Goal: Task Accomplishment & Management: Manage account settings

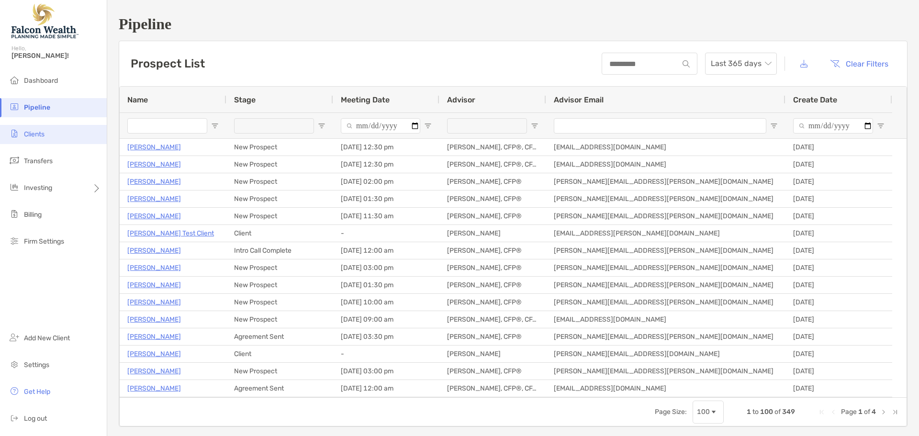
click at [27, 137] on span "Clients" at bounding box center [34, 134] width 21 height 8
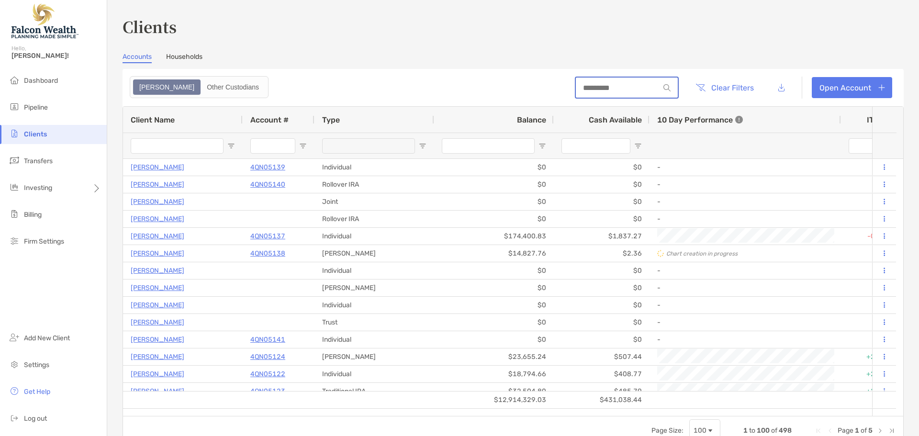
click at [620, 89] on input at bounding box center [618, 88] width 84 height 8
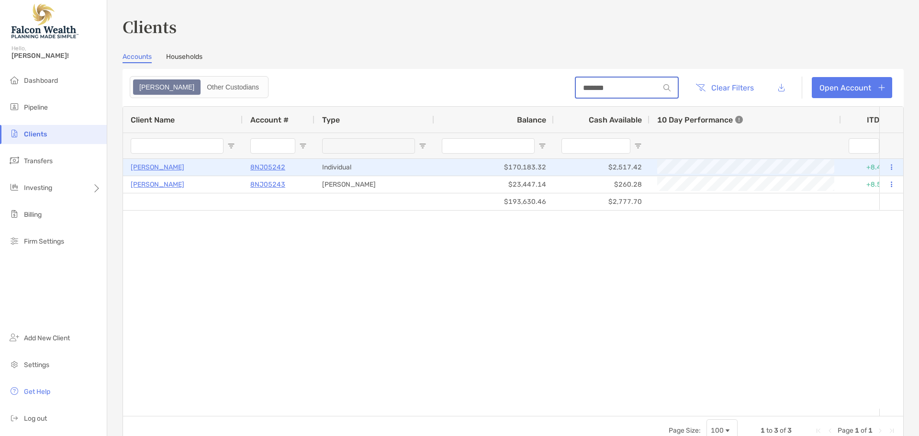
type input "*******"
click at [269, 168] on p "8NJ05242" at bounding box center [267, 167] width 35 height 12
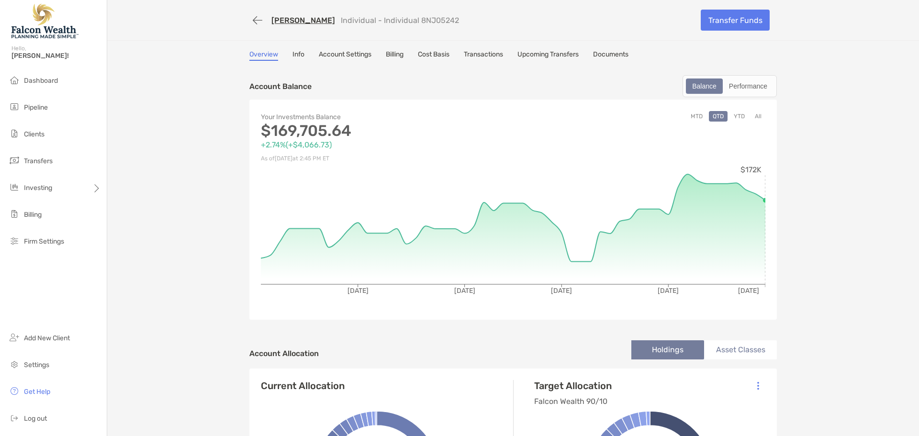
click at [757, 117] on button "All" at bounding box center [758, 116] width 14 height 11
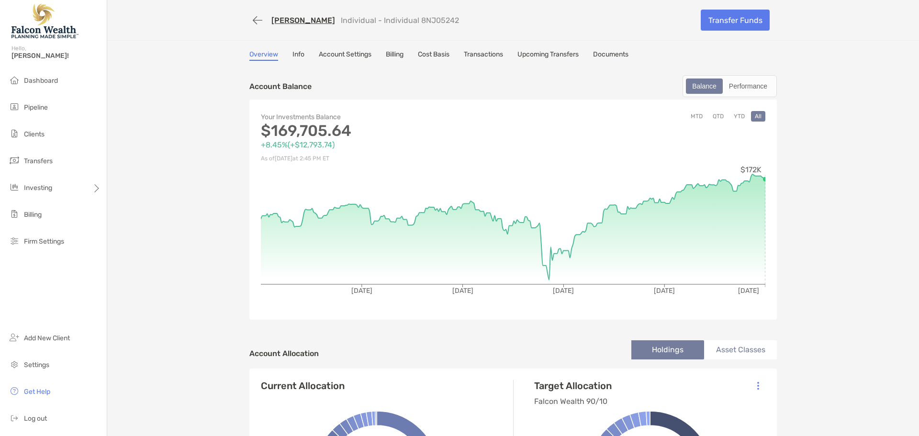
click at [739, 115] on button "YTD" at bounding box center [739, 116] width 19 height 11
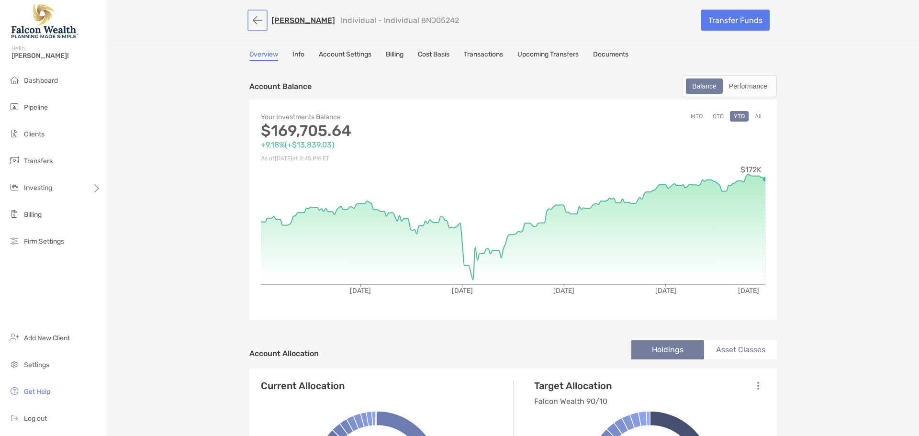
click at [255, 21] on button "button" at bounding box center [257, 20] width 16 height 18
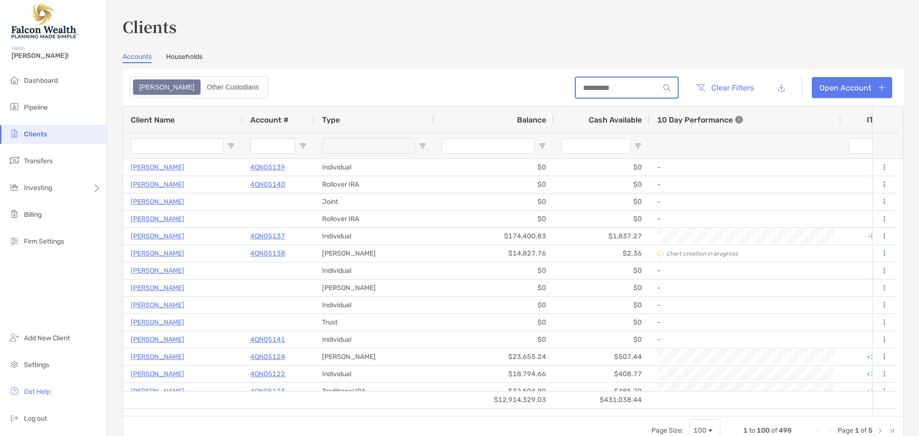
click at [610, 87] on input at bounding box center [618, 88] width 84 height 8
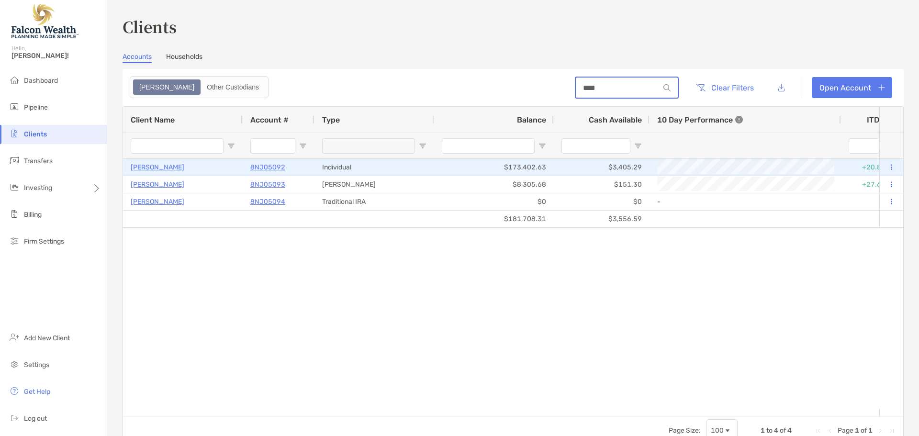
type input "****"
click at [269, 167] on p "8NJ05092" at bounding box center [267, 167] width 35 height 12
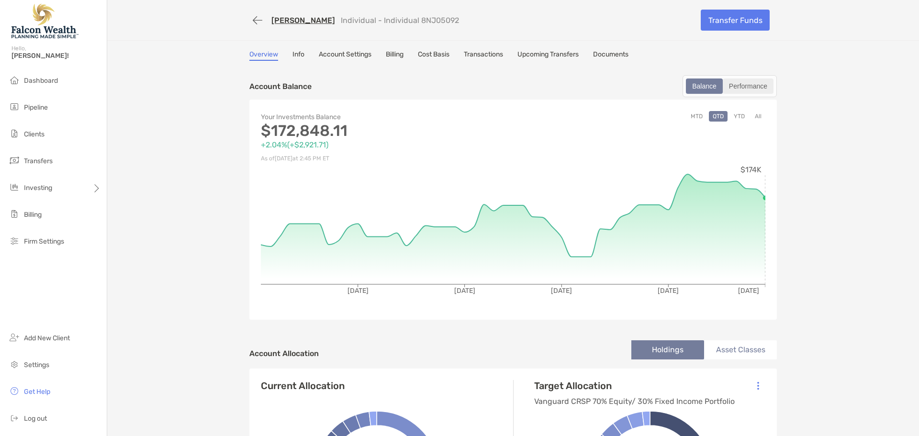
click at [739, 89] on div "Performance" at bounding box center [748, 85] width 49 height 13
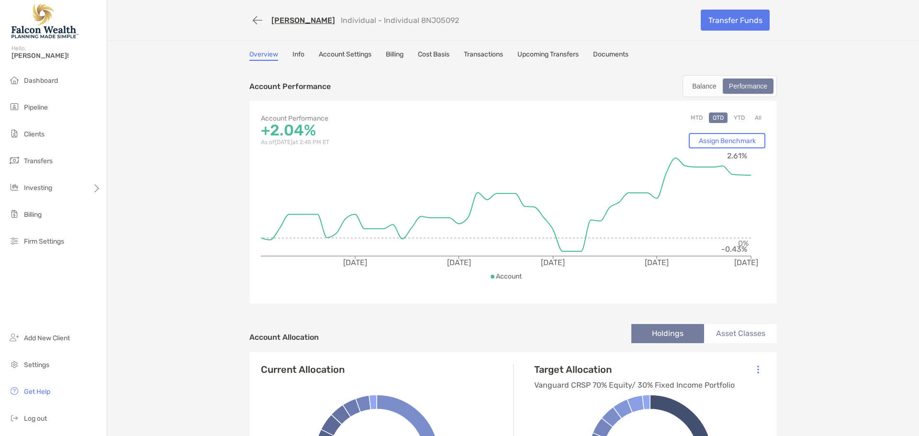
click at [738, 116] on button "YTD" at bounding box center [739, 117] width 19 height 11
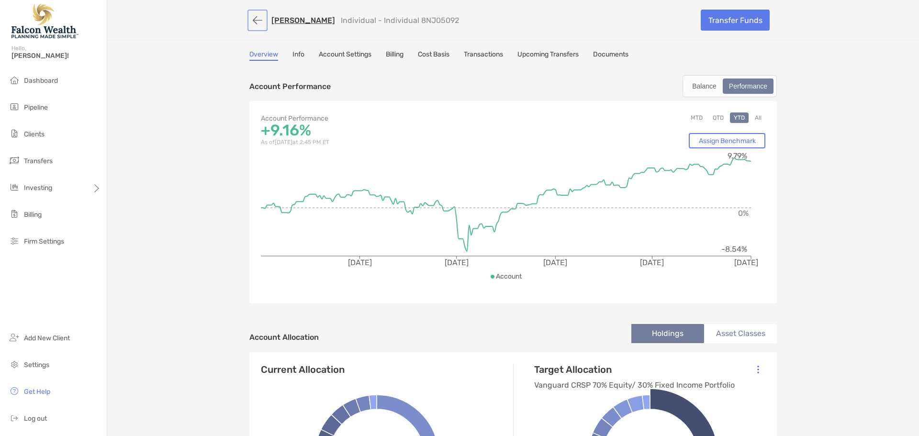
click at [254, 23] on button "button" at bounding box center [257, 20] width 16 height 18
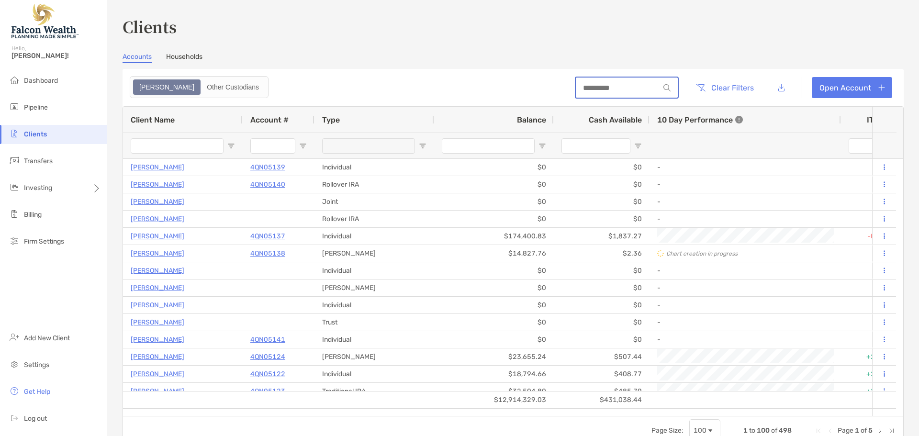
click at [623, 84] on input at bounding box center [618, 88] width 84 height 8
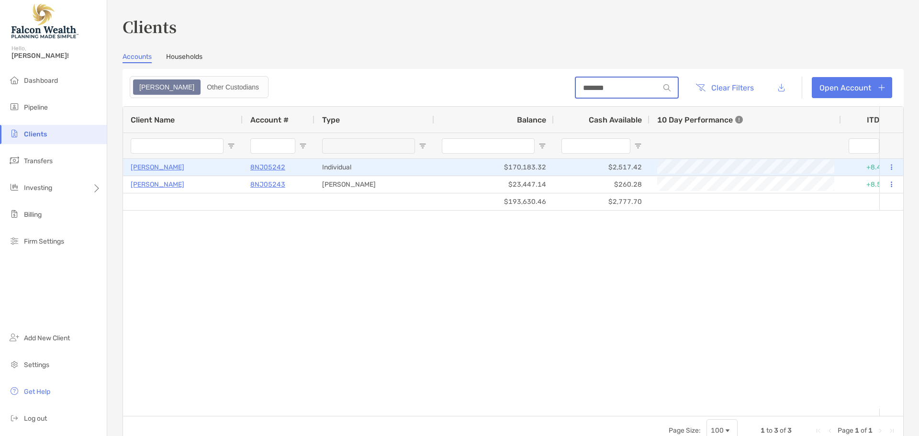
type input "*******"
click at [262, 166] on p "8NJ05242" at bounding box center [267, 167] width 35 height 12
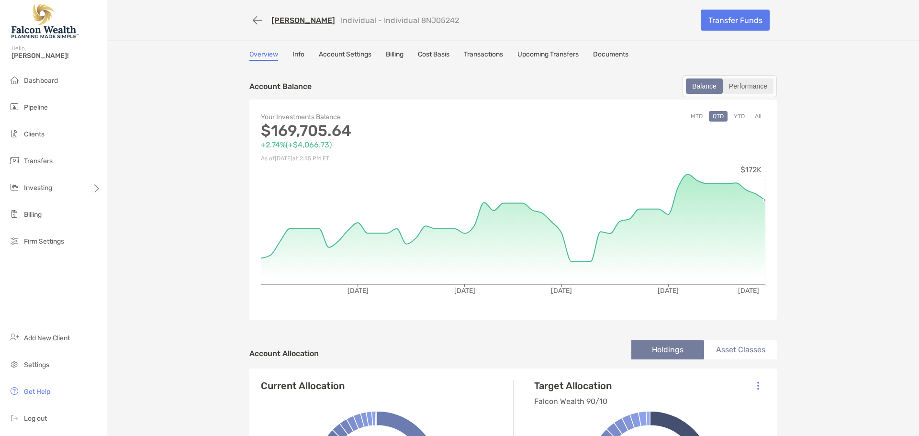
click at [754, 86] on div "Performance" at bounding box center [748, 85] width 49 height 13
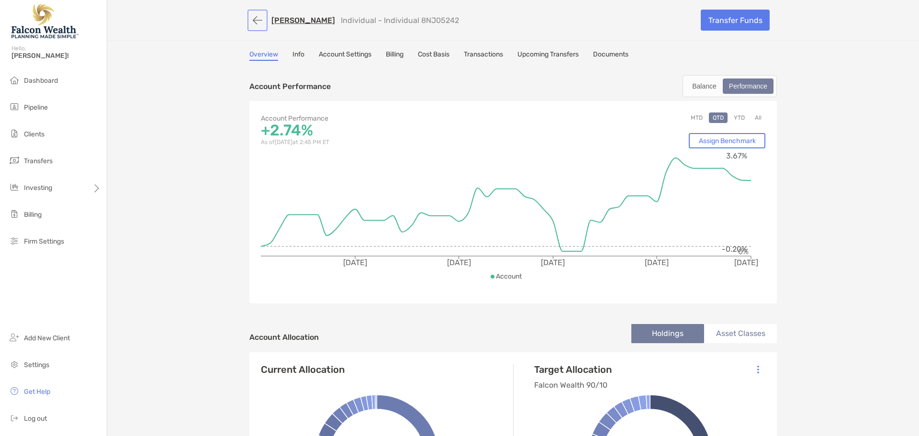
click at [256, 25] on button "button" at bounding box center [257, 20] width 16 height 18
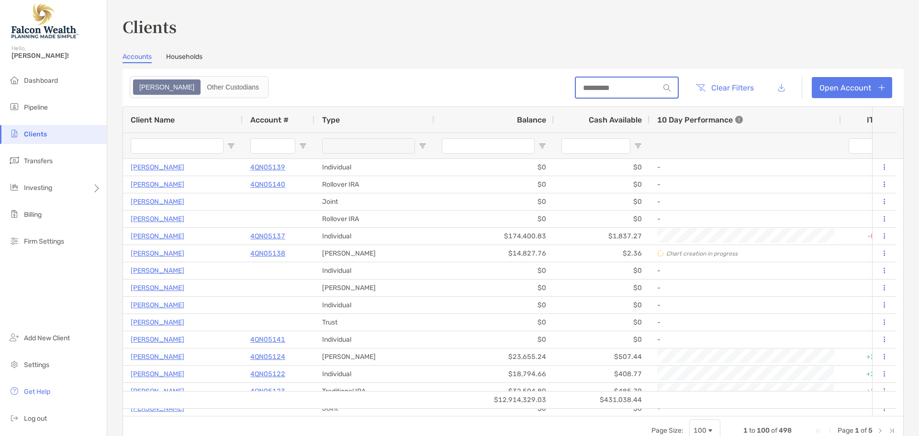
click at [622, 92] on input at bounding box center [618, 88] width 84 height 8
type input "*******"
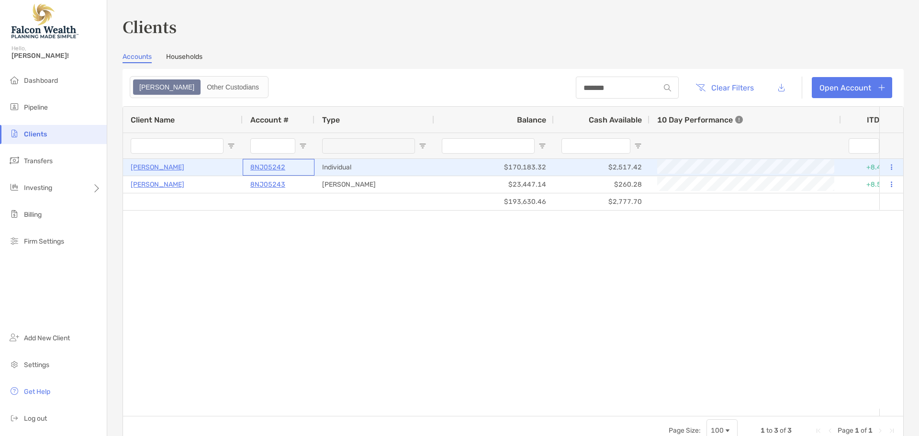
click at [267, 165] on p "8NJ05242" at bounding box center [267, 167] width 35 height 12
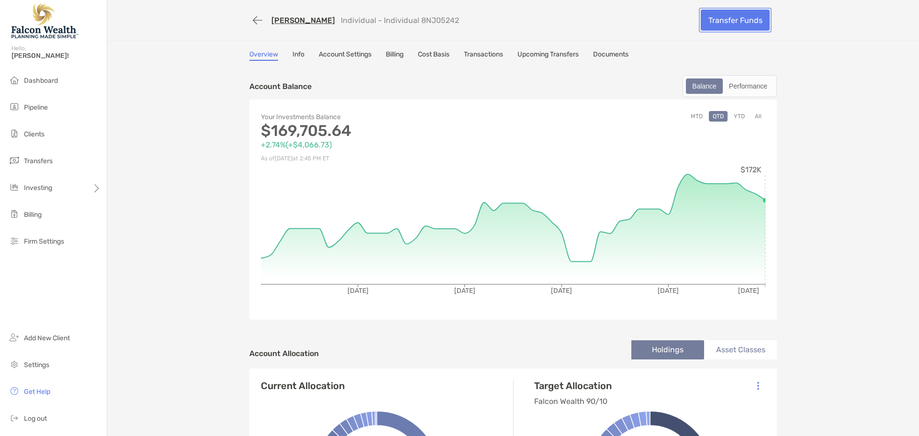
click at [737, 22] on link "Transfer Funds" at bounding box center [735, 20] width 69 height 21
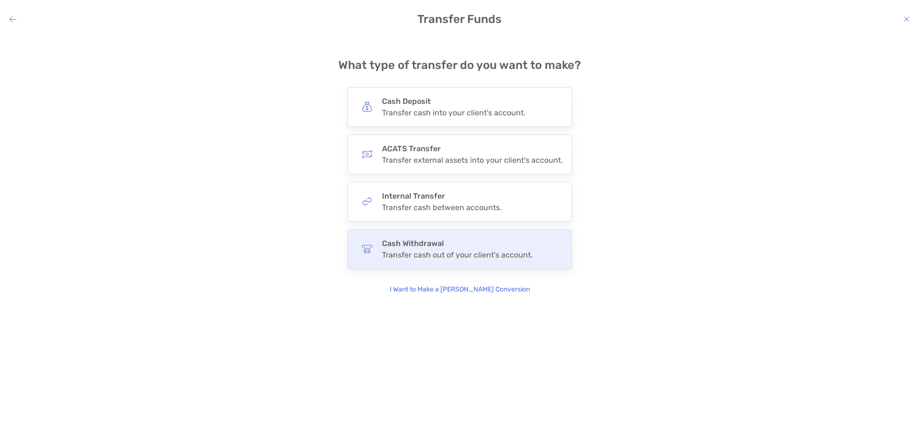
click at [430, 245] on h4 "Cash Withdrawal" at bounding box center [457, 243] width 151 height 9
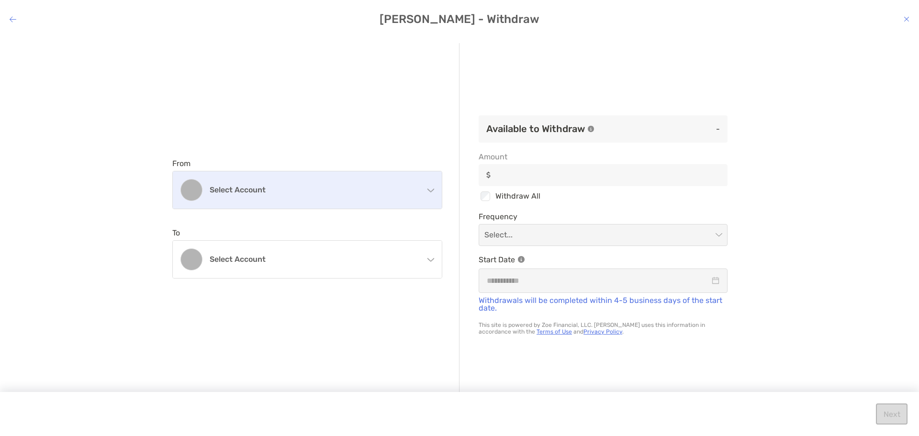
click at [288, 191] on h4 "Select account" at bounding box center [313, 189] width 207 height 9
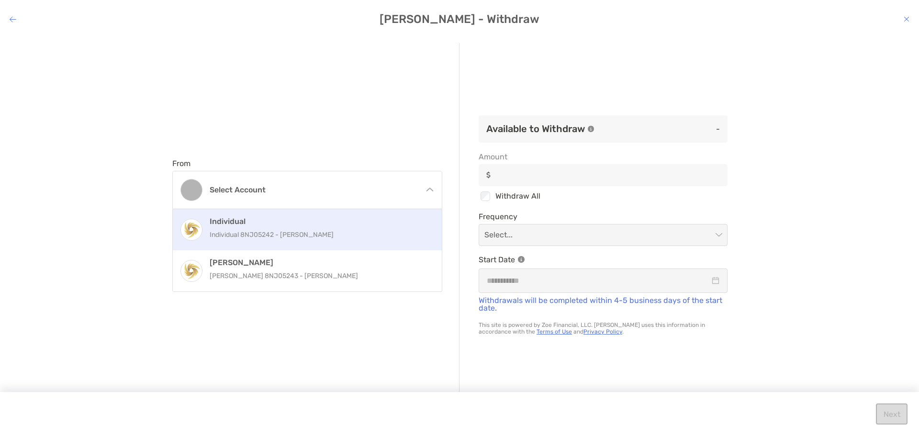
click at [280, 231] on p "Individual 8NJ05242 - [PERSON_NAME]" at bounding box center [318, 235] width 216 height 12
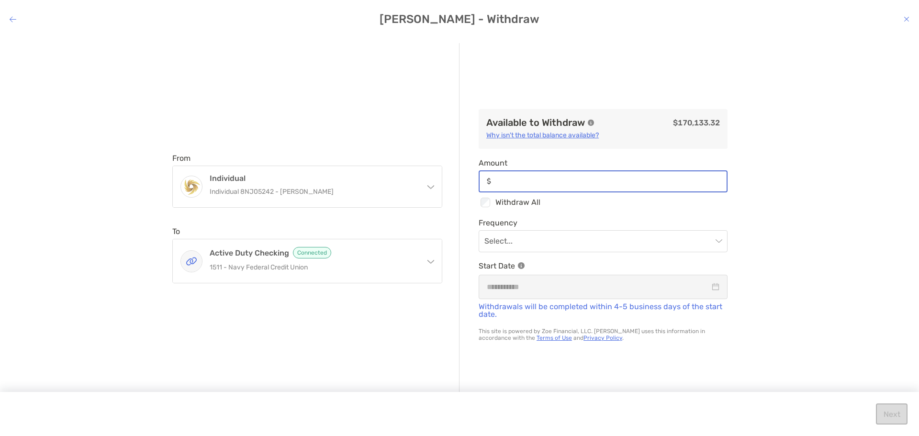
click at [531, 181] on input "Amount" at bounding box center [611, 181] width 232 height 8
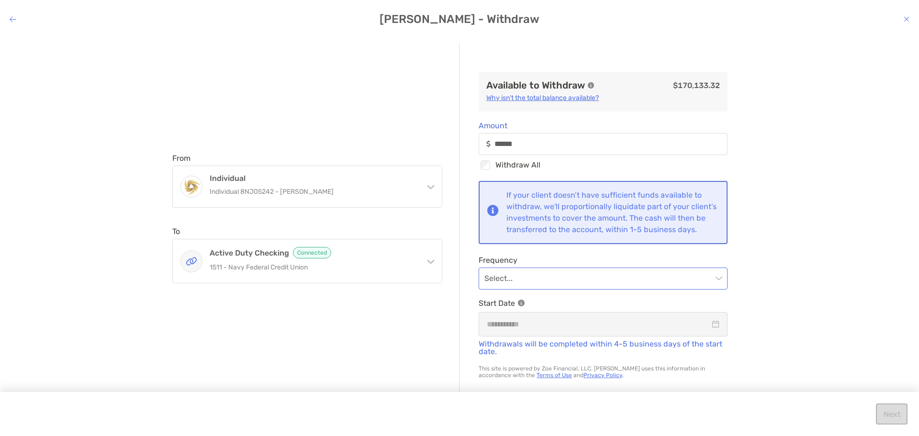
click at [577, 289] on input "modal" at bounding box center [598, 278] width 228 height 21
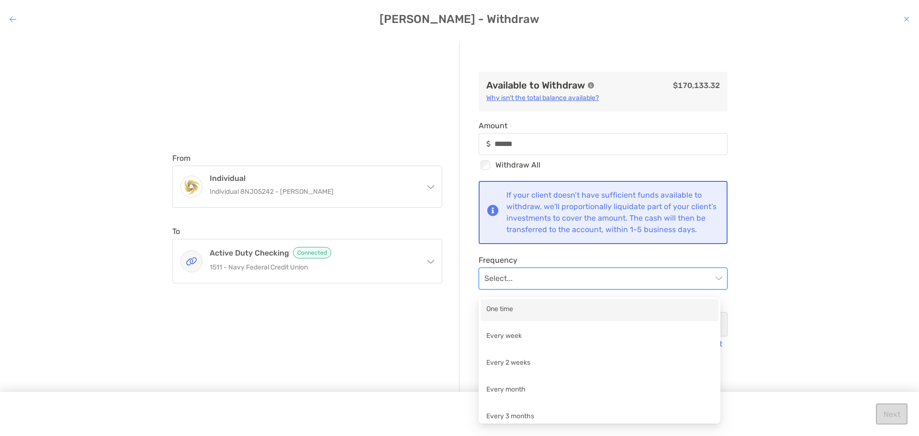
click at [516, 306] on div "One time" at bounding box center [599, 310] width 226 height 12
type input "******"
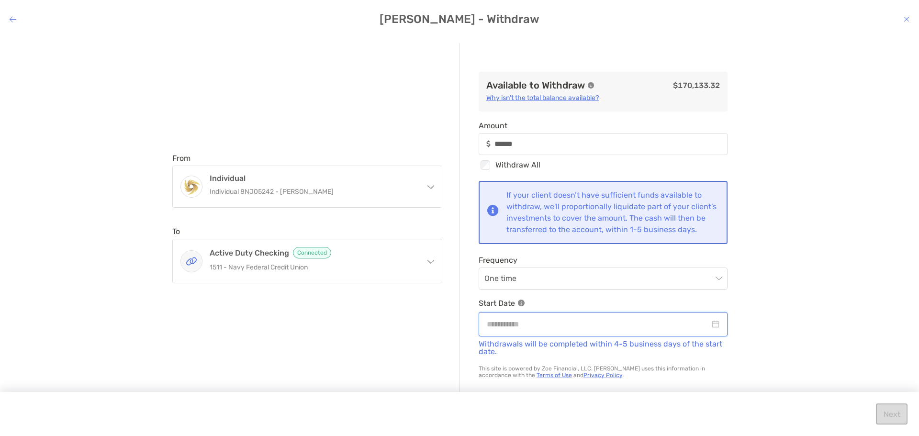
click at [548, 330] on input "modal" at bounding box center [598, 324] width 223 height 12
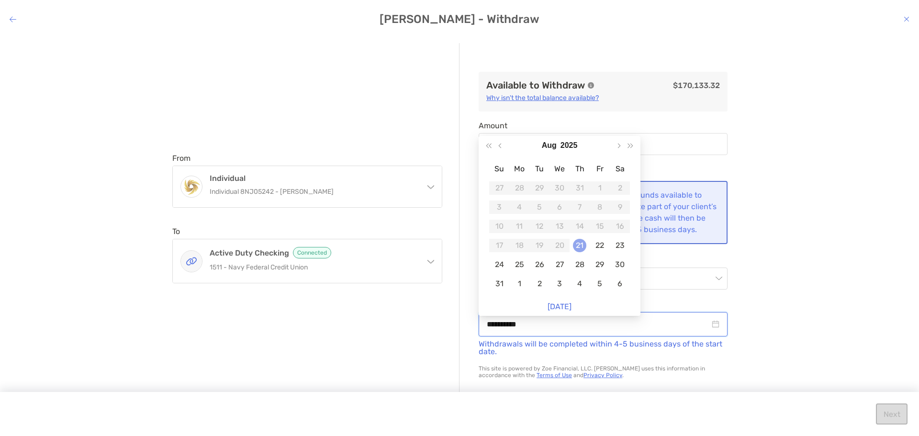
type input "**********"
click at [585, 242] on div "21" at bounding box center [579, 245] width 13 height 13
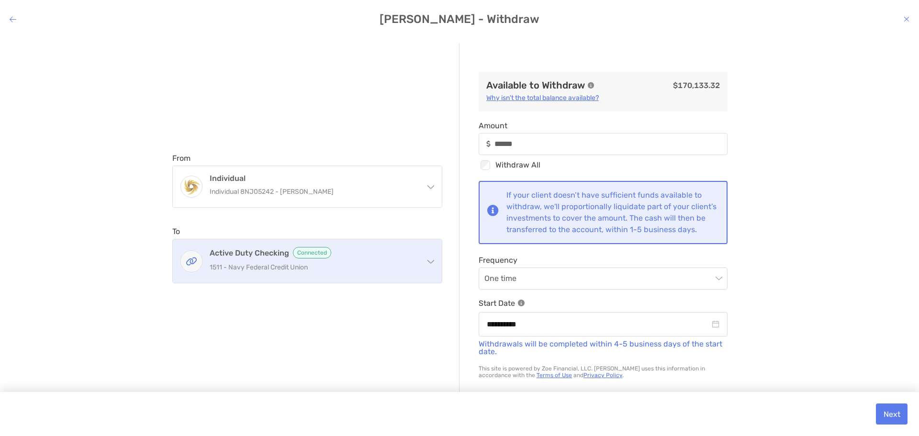
click at [359, 257] on h4 "Active Duty Checking Connected" at bounding box center [313, 252] width 207 height 11
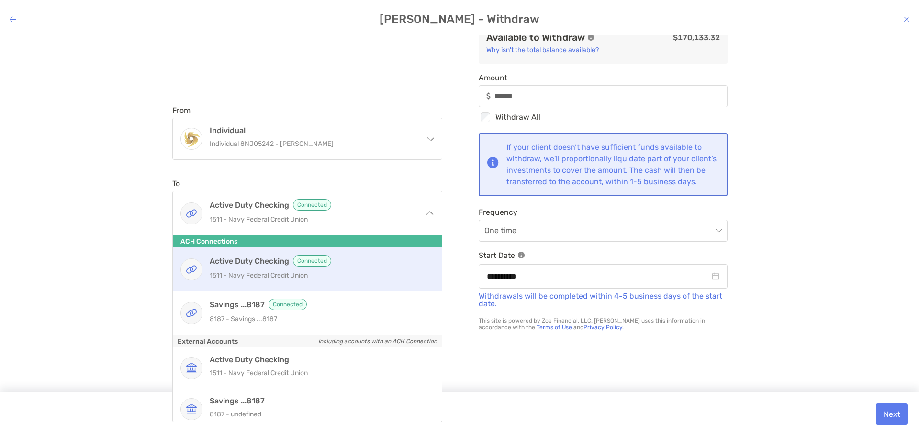
scroll to position [48, 0]
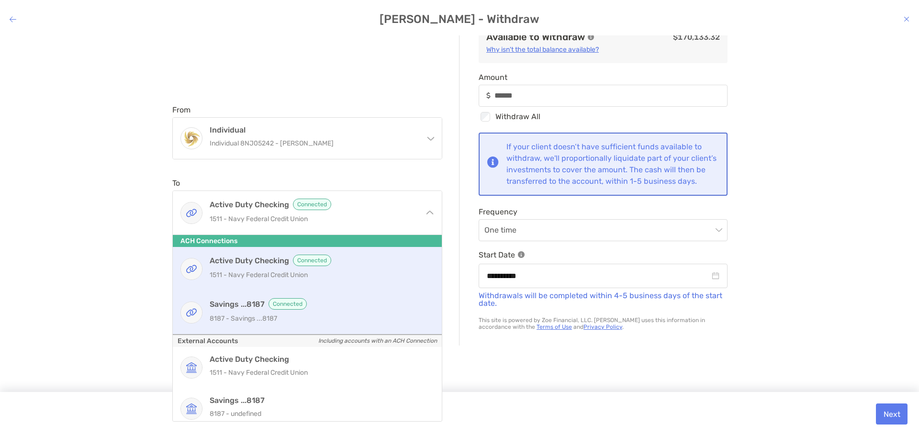
click at [237, 320] on p "8187 - Savings ...8187" at bounding box center [318, 319] width 216 height 12
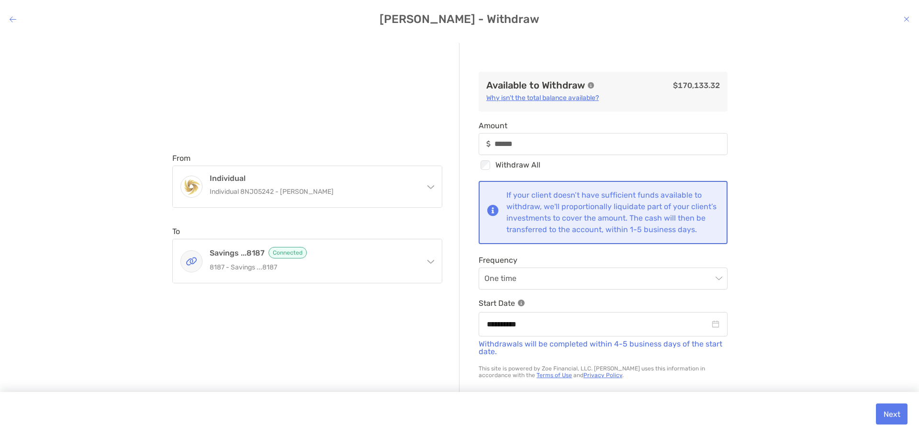
type input "******"
click at [892, 413] on button "Next" at bounding box center [892, 414] width 32 height 21
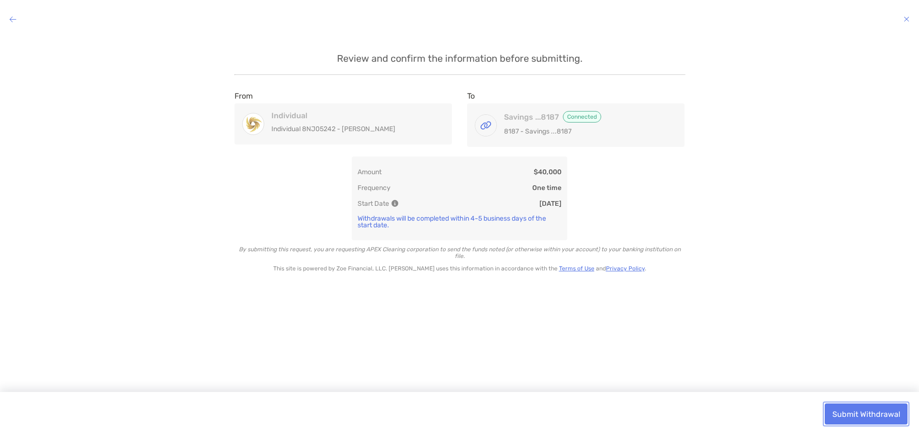
click at [874, 416] on button "Submit Withdrawal" at bounding box center [866, 414] width 83 height 21
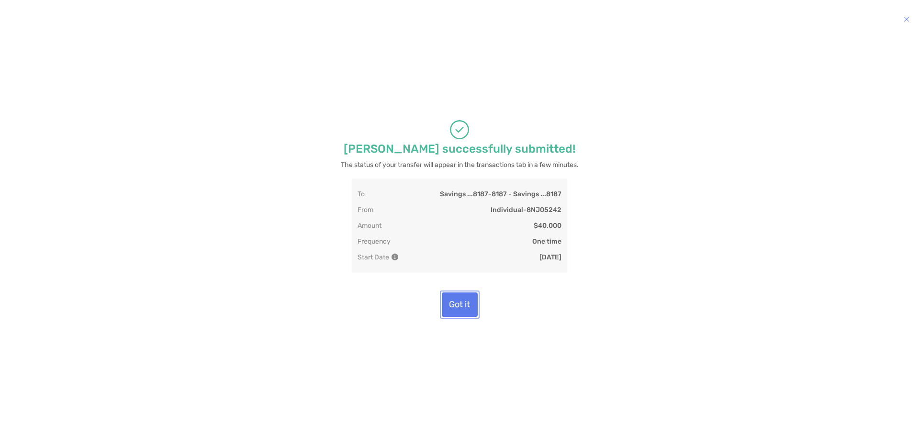
click at [450, 304] on button "Got it" at bounding box center [460, 304] width 36 height 24
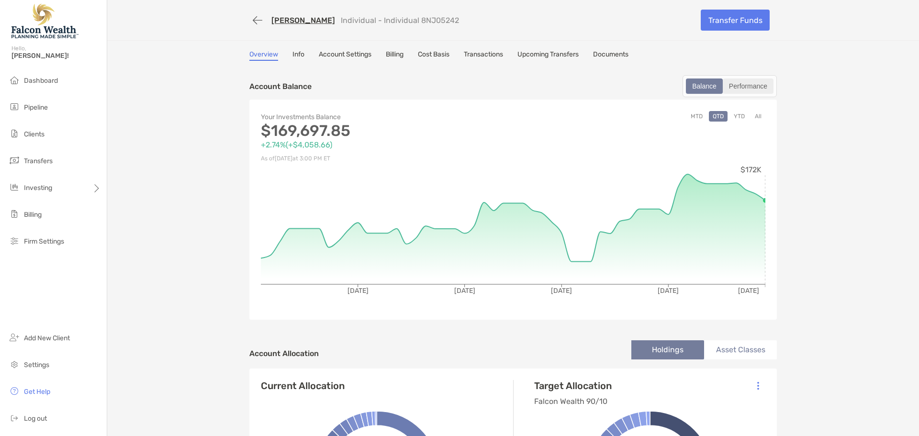
click at [741, 82] on div "Performance" at bounding box center [748, 85] width 49 height 13
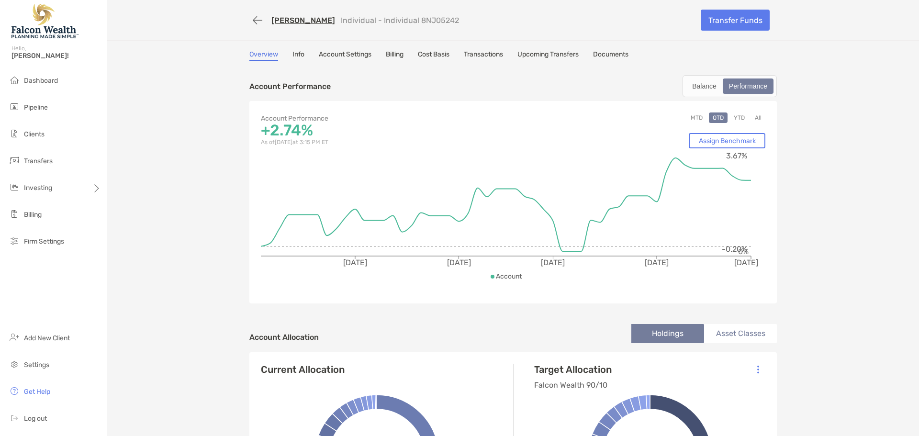
click at [295, 54] on link "Info" at bounding box center [298, 55] width 12 height 11
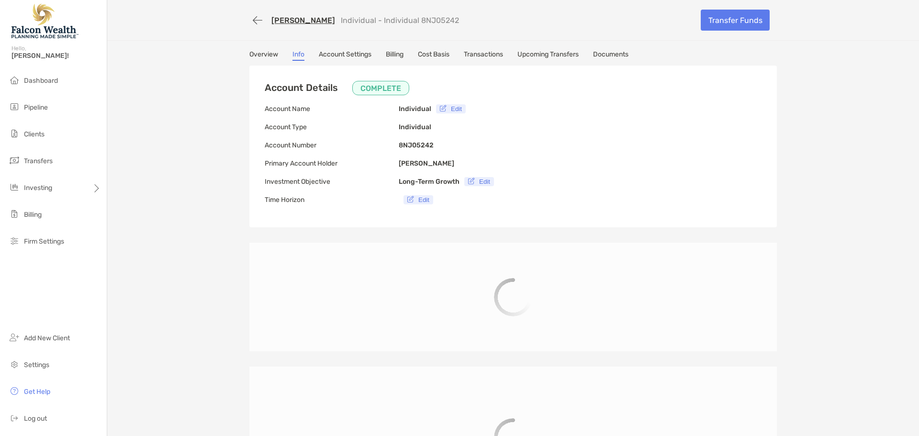
click at [261, 54] on link "Overview" at bounding box center [263, 55] width 29 height 11
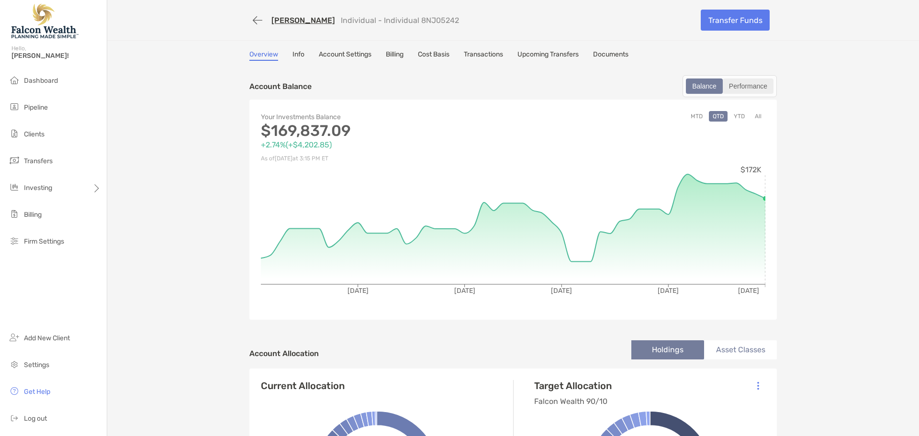
click at [733, 83] on div "Performance" at bounding box center [748, 85] width 49 height 13
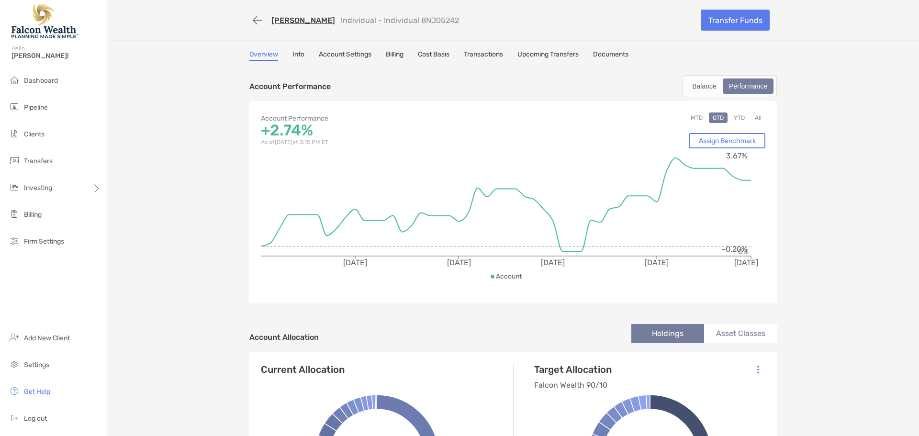
click at [431, 51] on link "Cost Basis" at bounding box center [434, 55] width 32 height 11
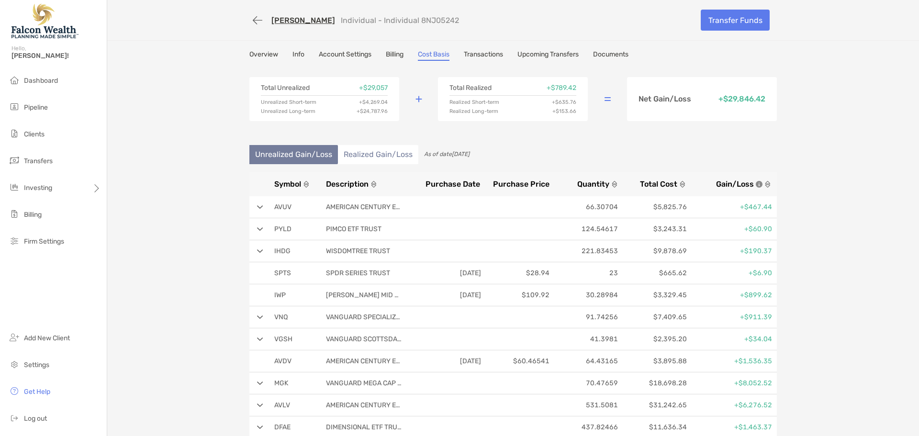
click at [482, 54] on link "Transactions" at bounding box center [483, 55] width 39 height 11
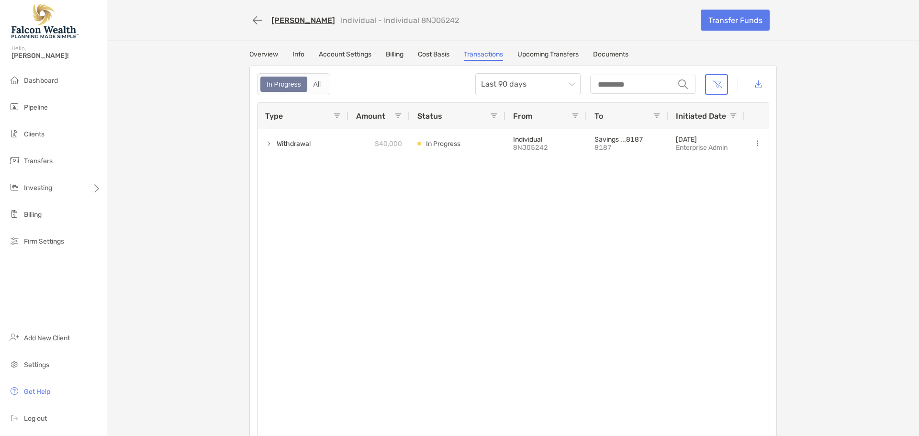
click at [524, 59] on link "Upcoming Transfers" at bounding box center [547, 55] width 61 height 11
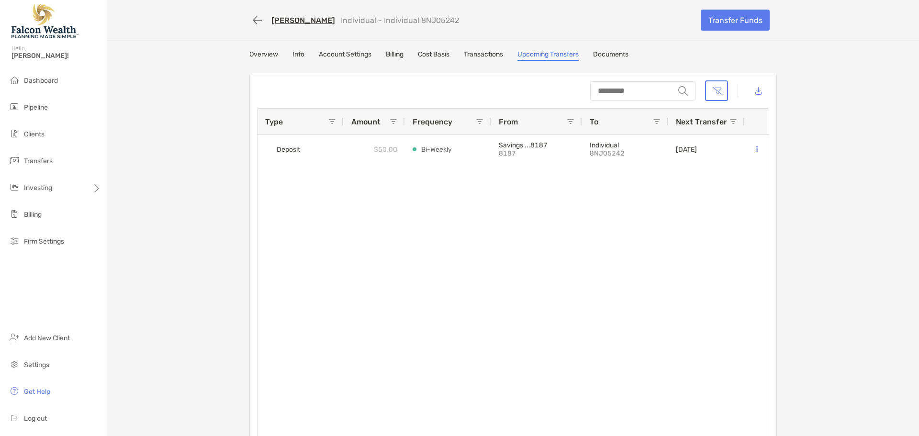
click at [622, 64] on div "Overview Info Account Settings Billing Cost Basis Transactions Upcoming Transfe…" at bounding box center [513, 253] width 547 height 406
click at [615, 52] on link "Documents" at bounding box center [610, 55] width 35 height 11
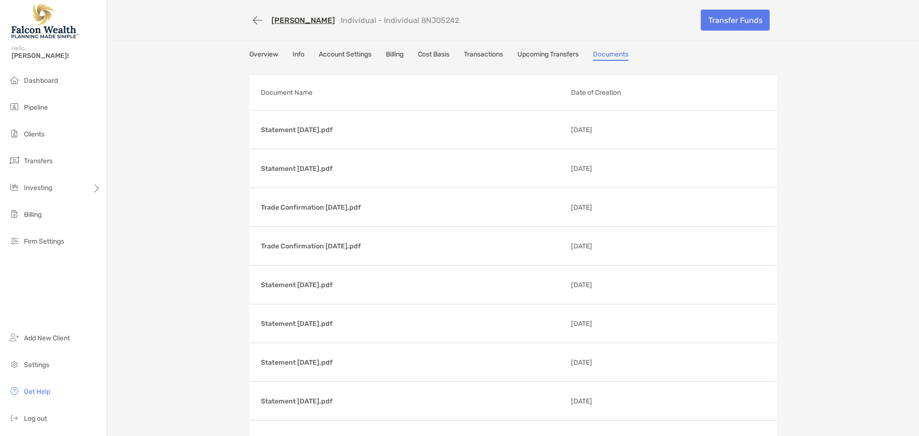
click at [270, 56] on link "Overview" at bounding box center [263, 55] width 29 height 11
